Goal: Obtain resource: Obtain resource

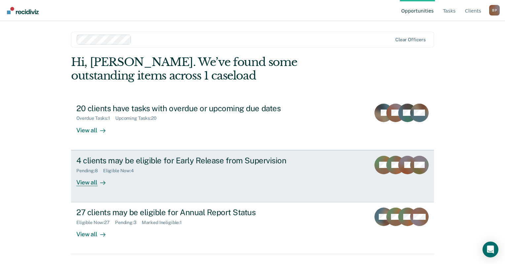
click at [149, 163] on div "4 clients may be eligible for Early Release from Supervision" at bounding box center [192, 161] width 232 height 10
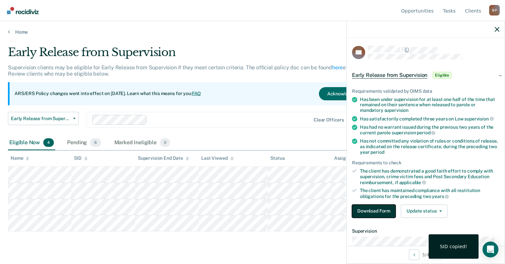
click at [383, 214] on button "Download Form" at bounding box center [374, 211] width 44 height 13
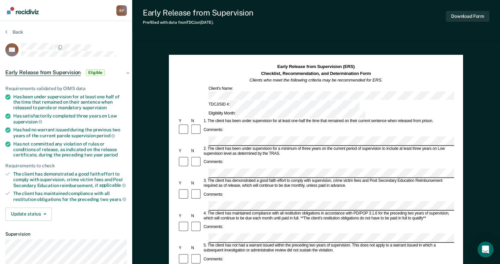
click at [468, 180] on div "Early Release from Supervision (ERS) Checklist, Recommendation, and Determinati…" at bounding box center [316, 265] width 368 height 449
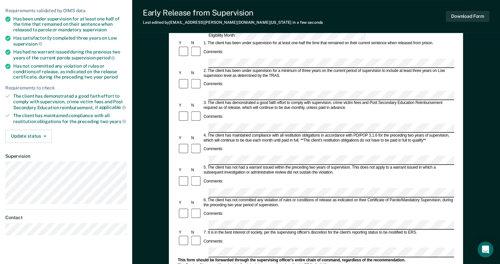
scroll to position [78, 0]
click at [467, 16] on button "Download Form" at bounding box center [468, 16] width 44 height 11
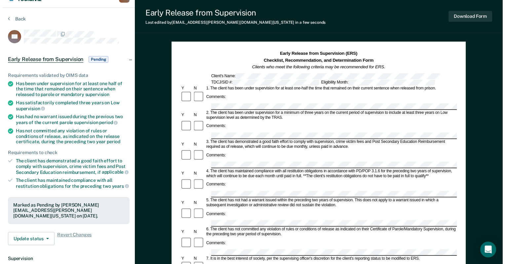
scroll to position [0, 0]
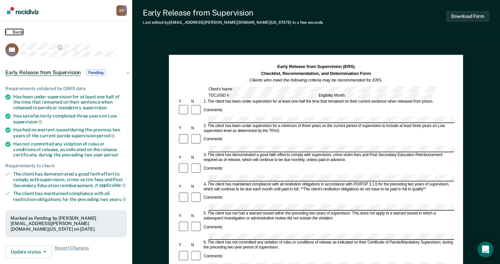
click at [16, 34] on button "Back" at bounding box center [14, 32] width 18 height 6
